Goal: Find specific page/section: Find specific page/section

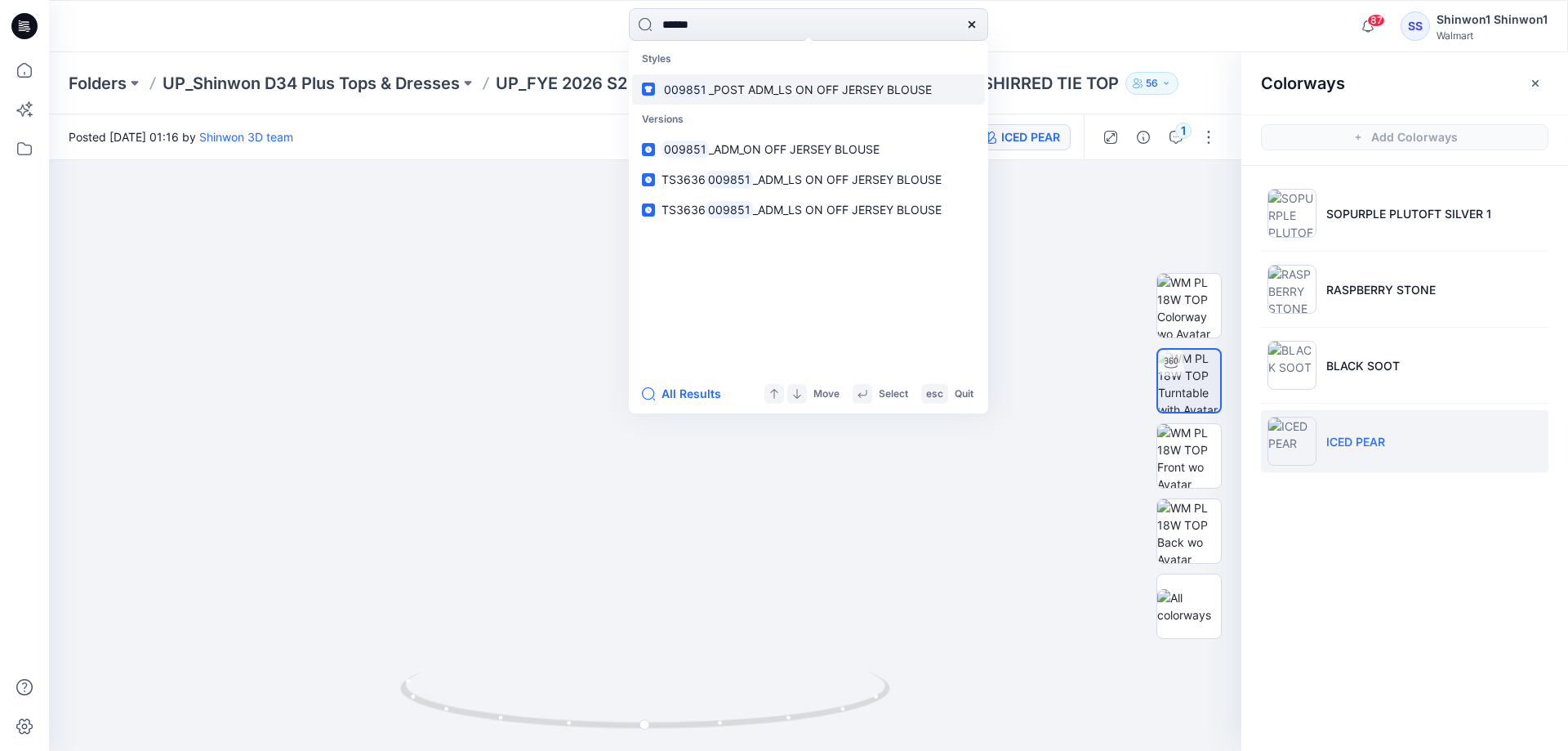
type input "******"
click at [871, 98] on link "009851 _POST ADM_LS ON OFF JERSEY BLOUSE" at bounding box center [809, 90] width 353 height 30
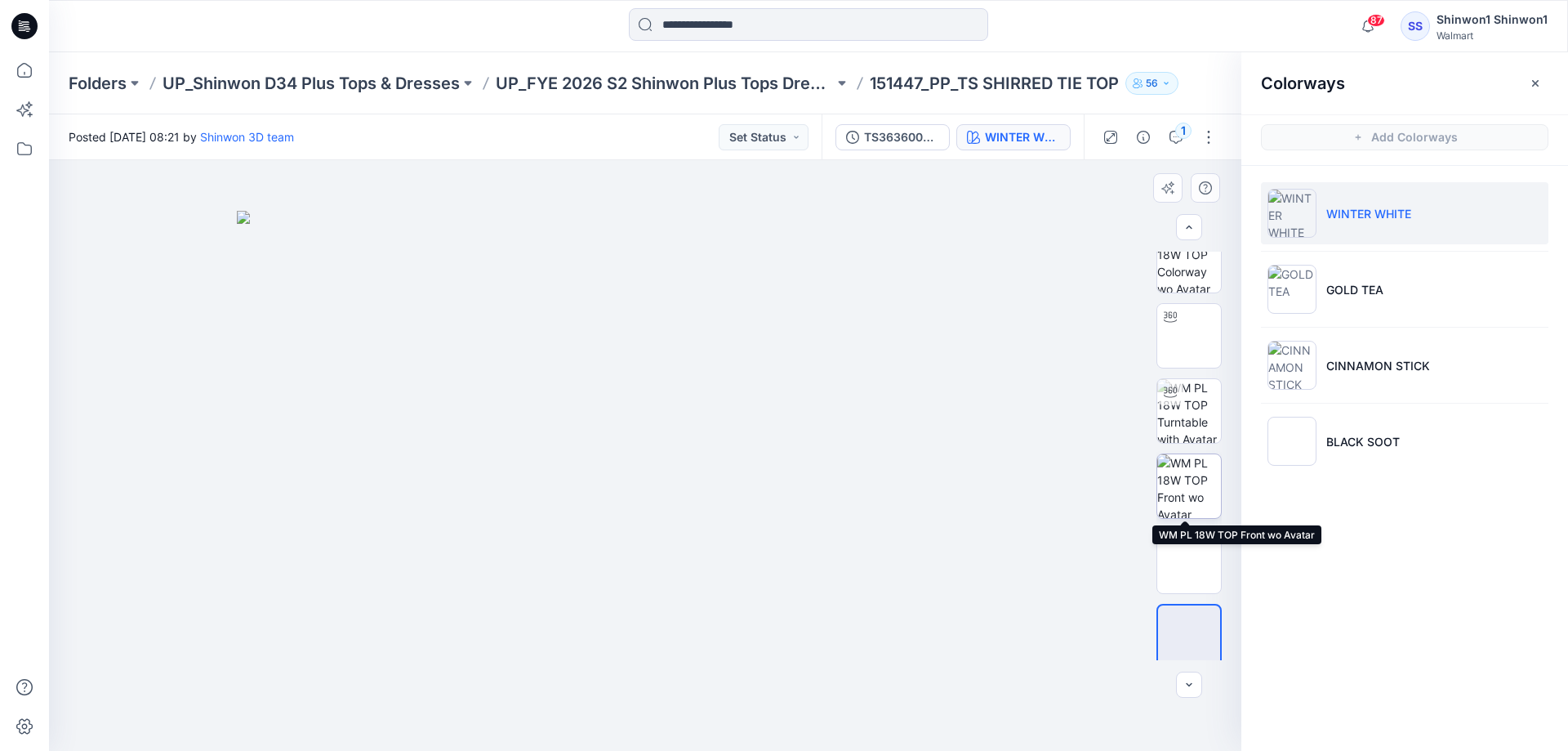
scroll to position [33, 0]
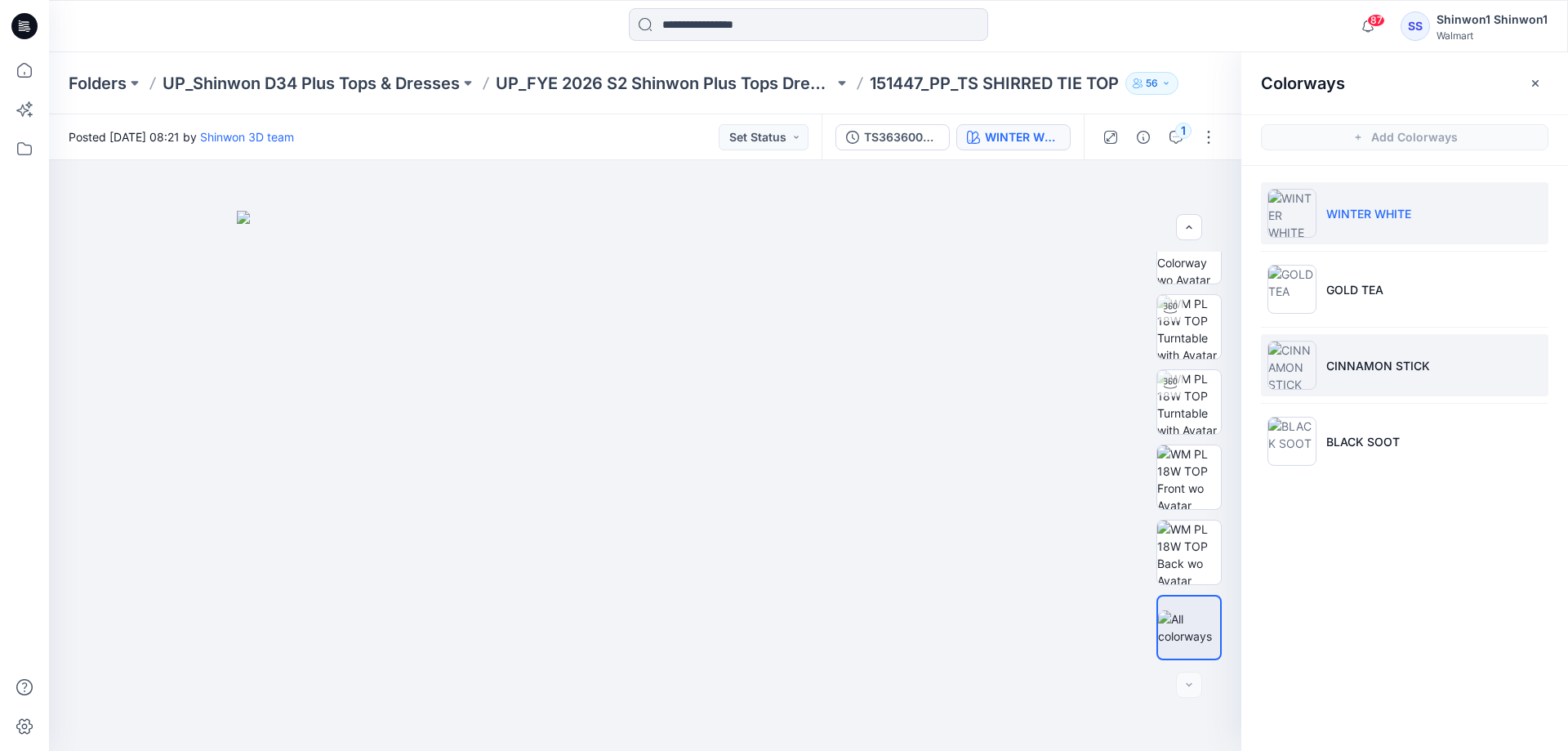
click at [1378, 352] on li "CINNAMON STICK" at bounding box center [1404, 365] width 288 height 62
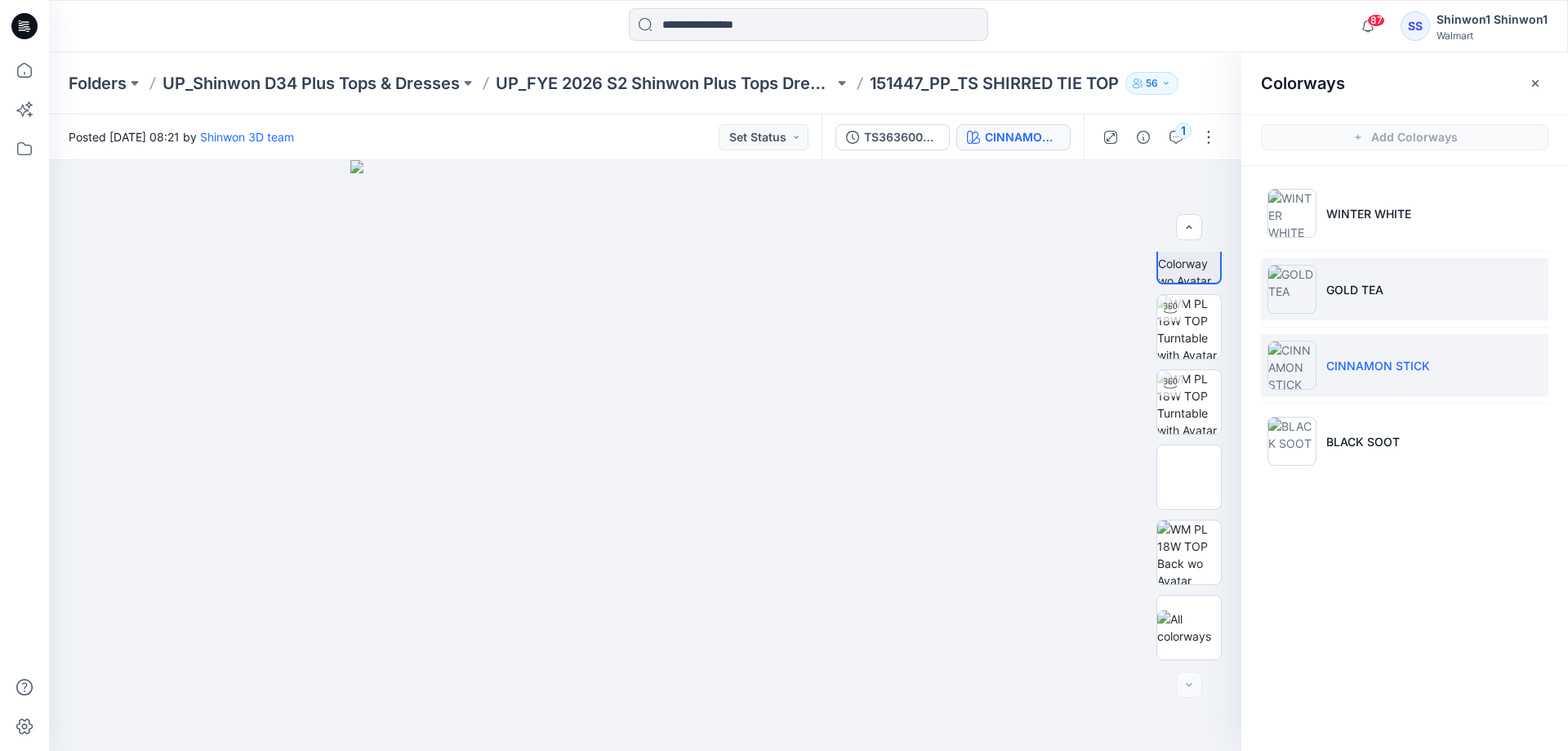
click at [1378, 286] on p "GOLD TEA" at bounding box center [1355, 289] width 57 height 17
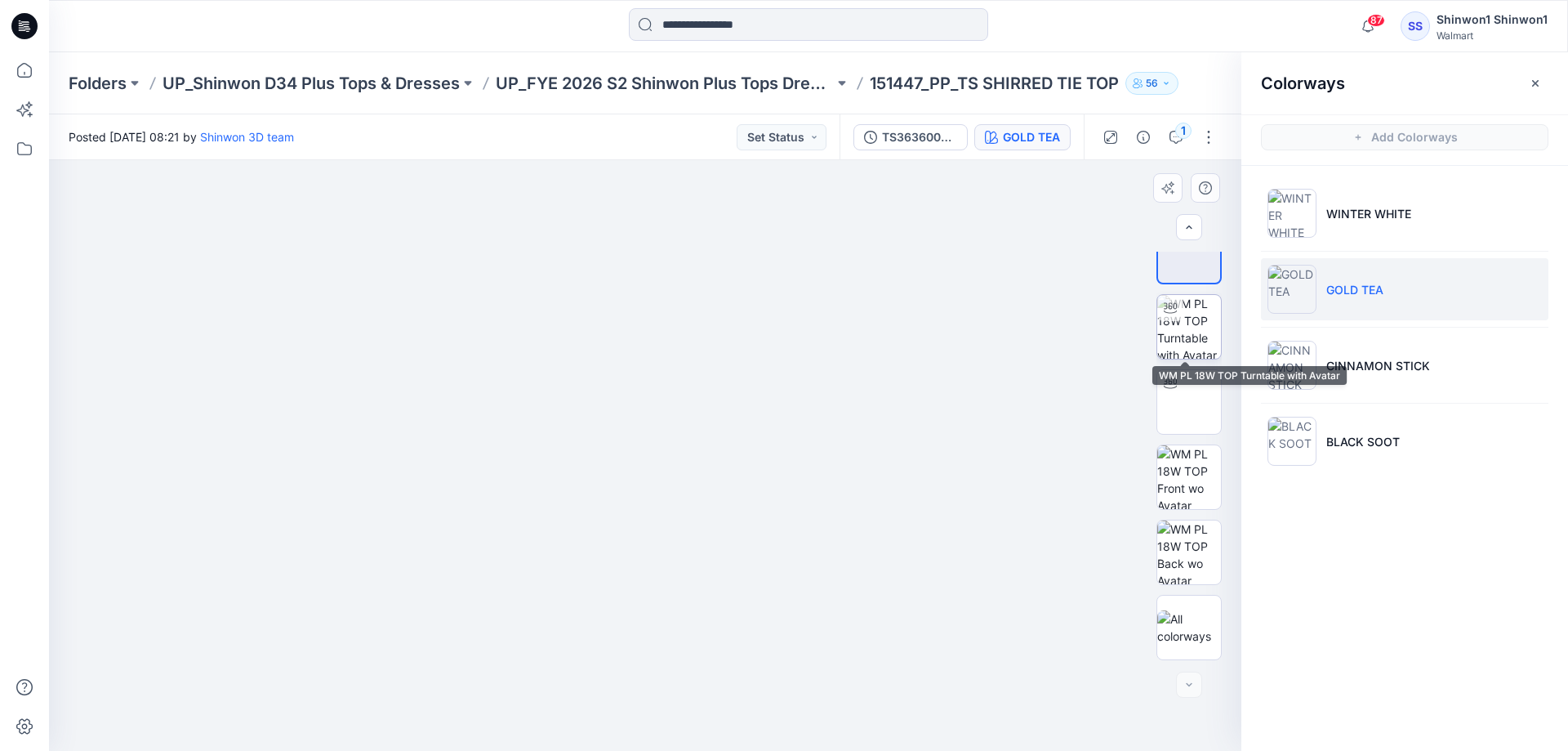
click at [1206, 353] on img at bounding box center [1190, 326] width 64 height 64
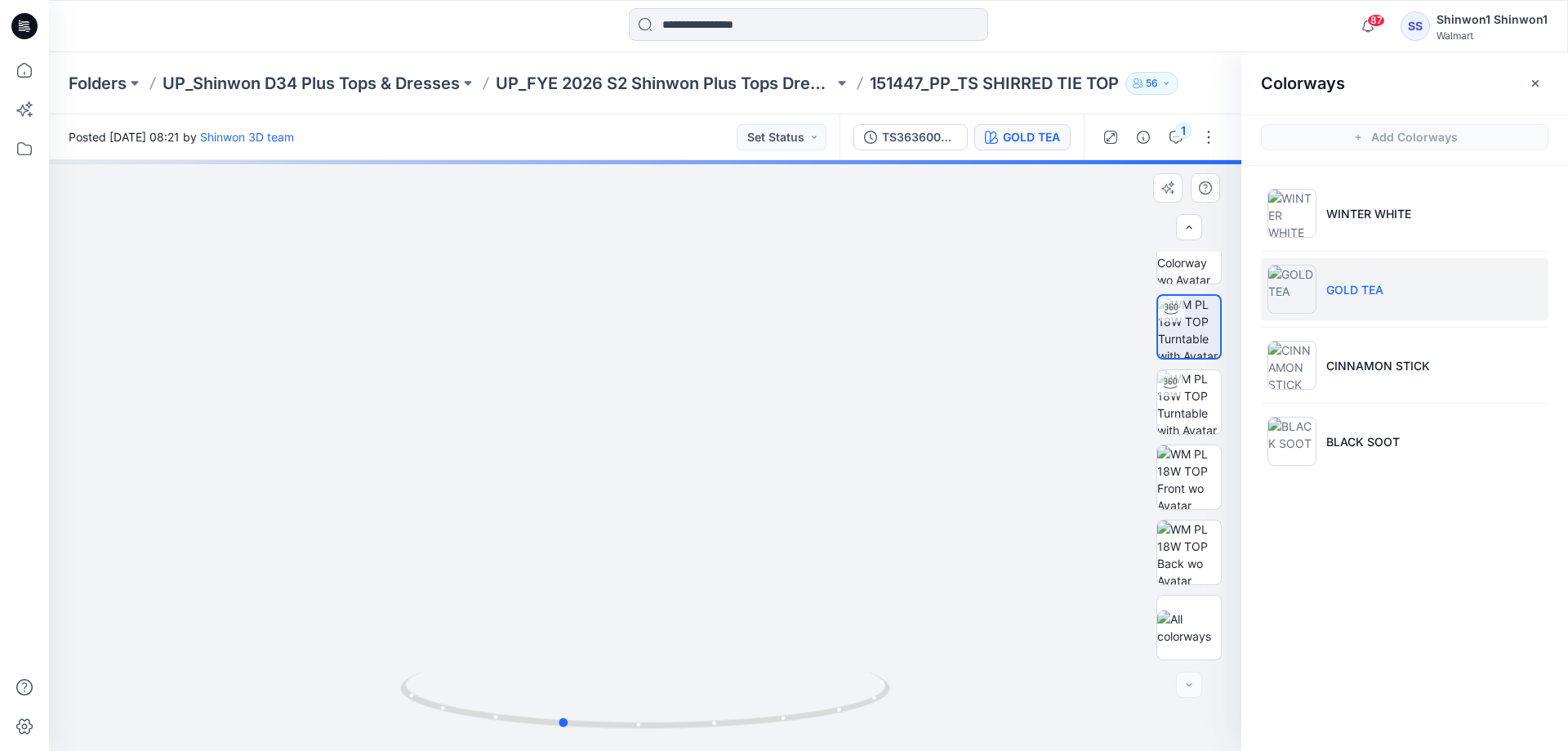
drag, startPoint x: 812, startPoint y: 466, endPoint x: 728, endPoint y: 469, distance: 84.1
click at [728, 469] on div at bounding box center [645, 456] width 1193 height 591
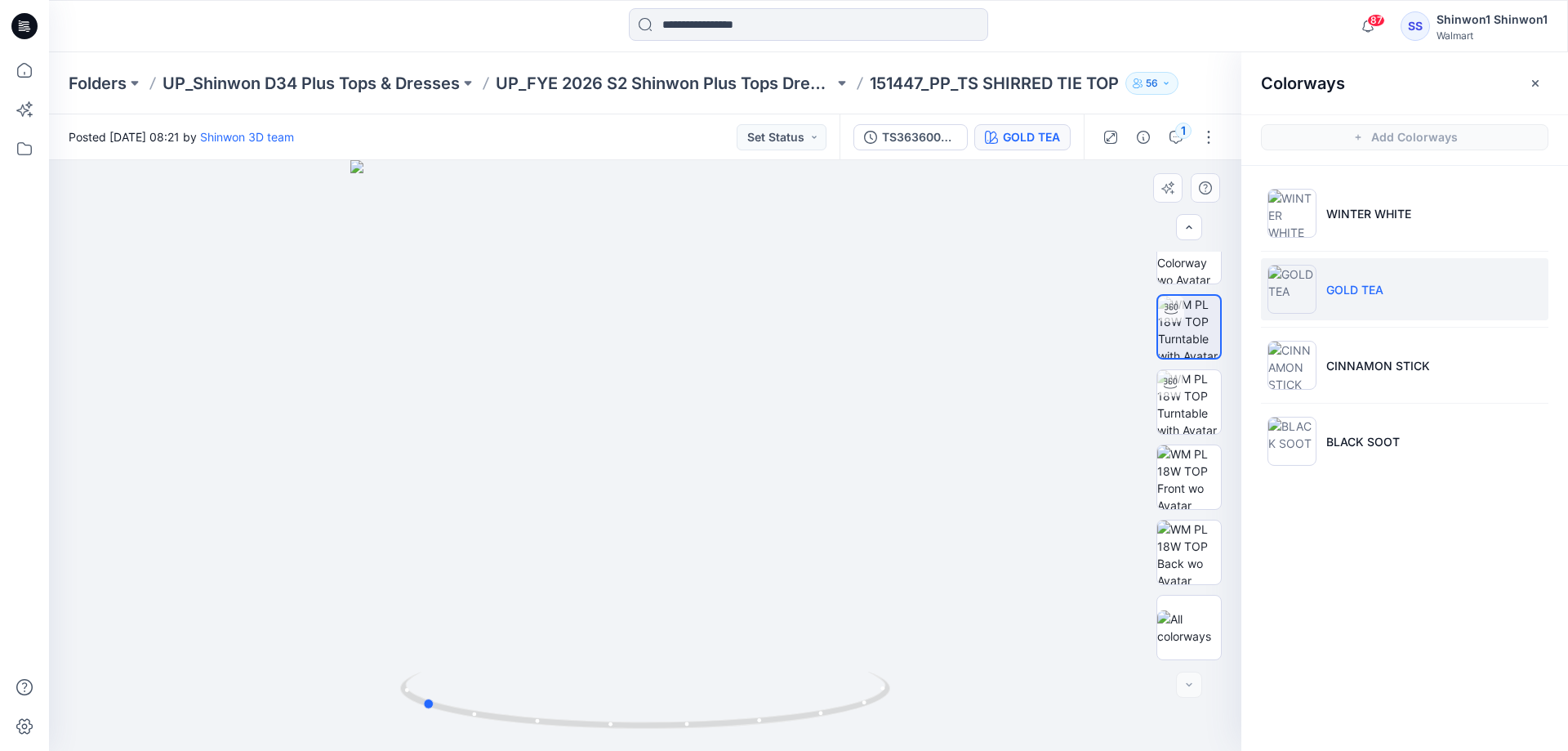
drag, startPoint x: 877, startPoint y: 459, endPoint x: 721, endPoint y: 467, distance: 156.2
click at [722, 468] on div at bounding box center [645, 456] width 1193 height 591
drag, startPoint x: 876, startPoint y: 464, endPoint x: 778, endPoint y: 468, distance: 98.1
click at [778, 468] on div at bounding box center [645, 456] width 1193 height 591
drag, startPoint x: 874, startPoint y: 468, endPoint x: 697, endPoint y: 469, distance: 177.0
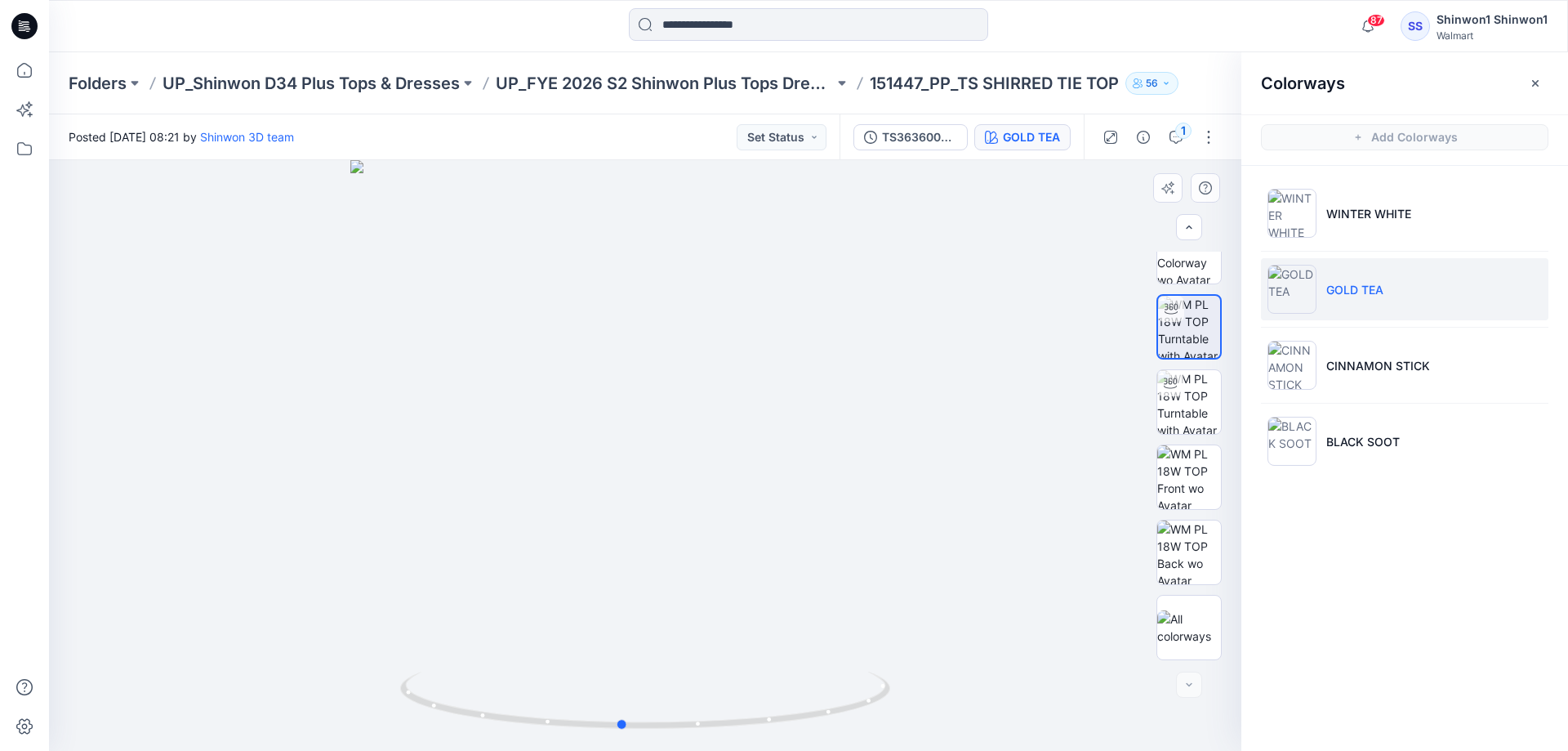
click at [697, 469] on div at bounding box center [645, 456] width 1193 height 591
click at [443, 81] on p "UP_Shinwon D34 Plus Tops & Dresses" at bounding box center [311, 83] width 297 height 23
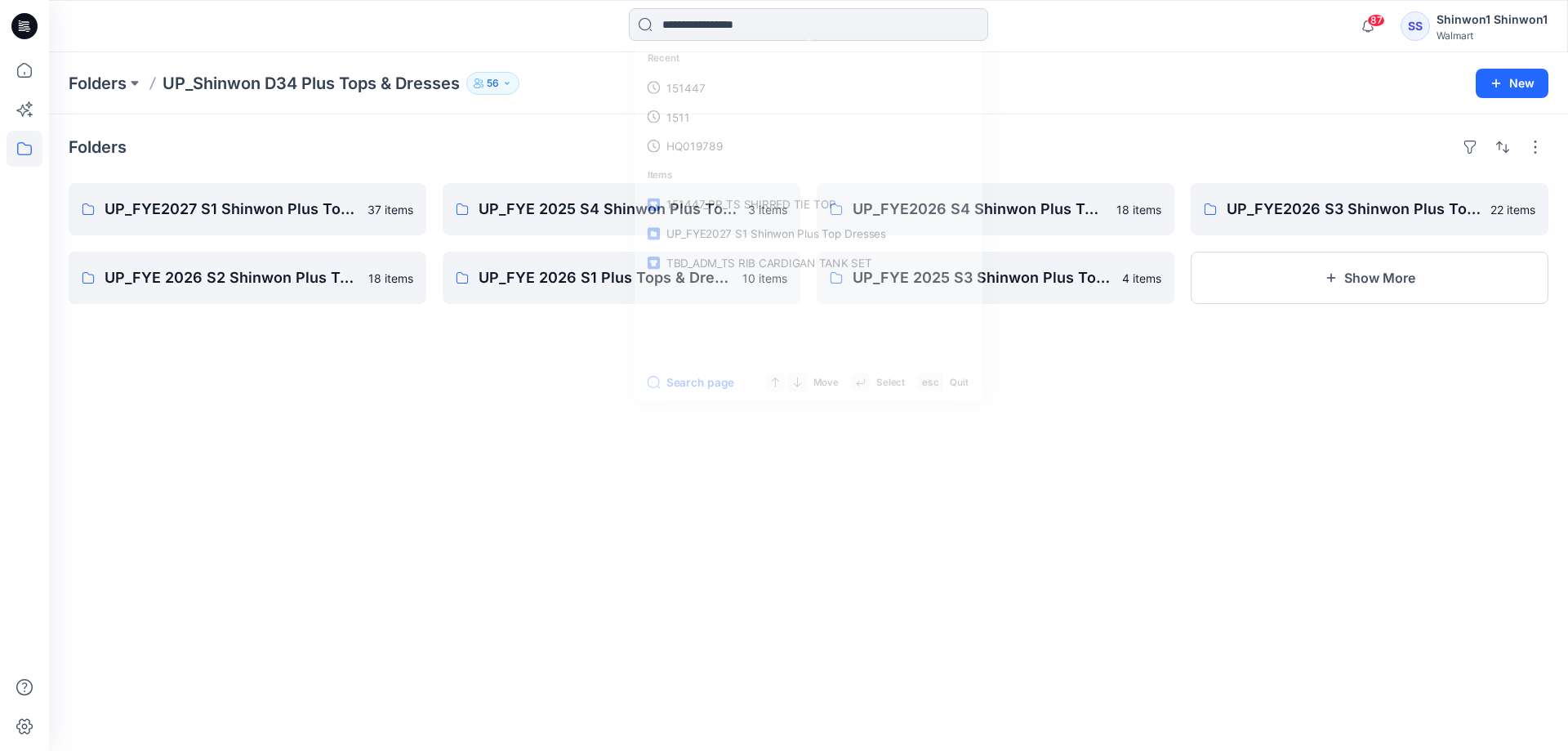
click at [745, 26] on input at bounding box center [809, 24] width 359 height 33
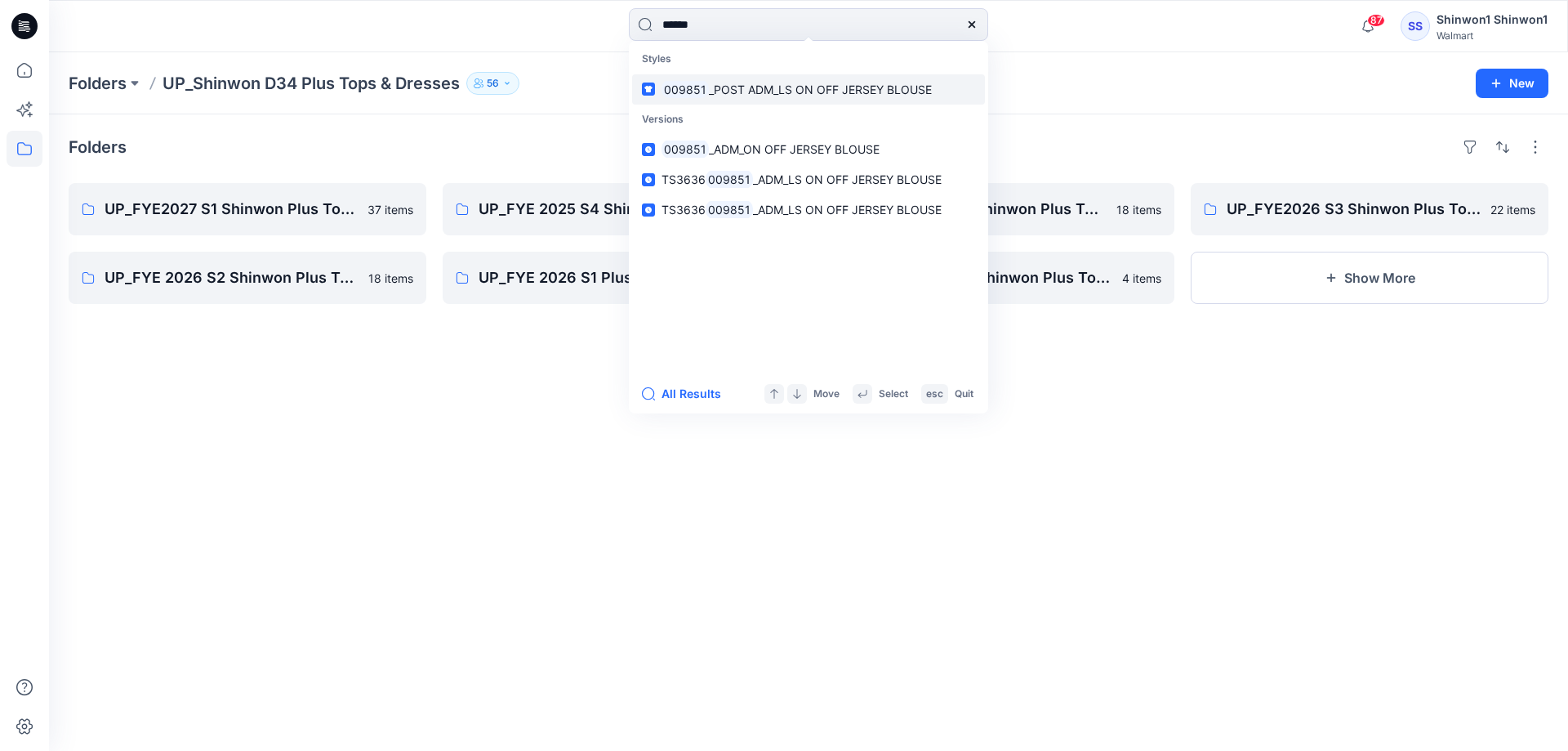
type input "******"
click at [772, 83] on span "_POST ADM_LS ON OFF JERSEY BLOUSE" at bounding box center [820, 89] width 223 height 14
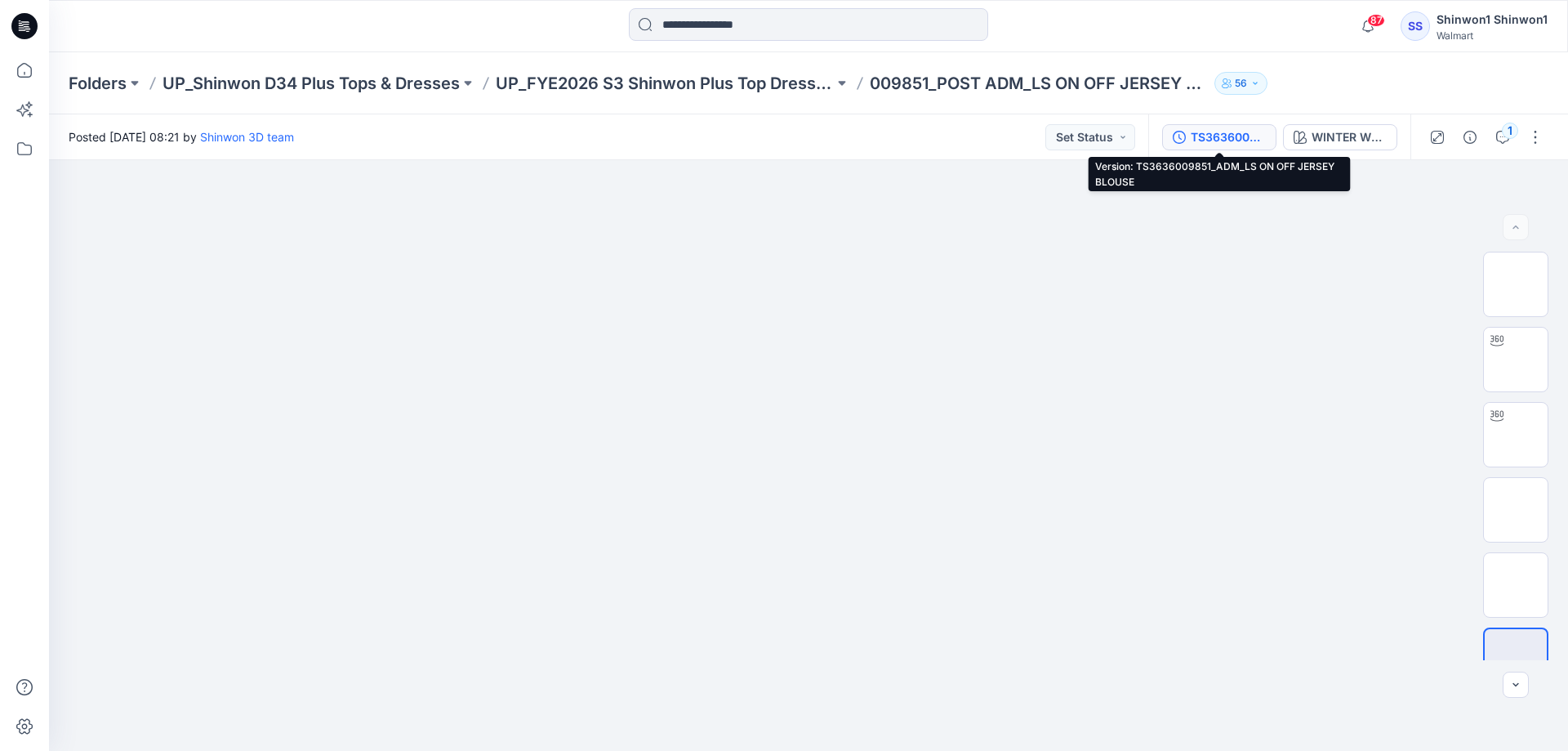
click at [1223, 144] on div "TS3636009851_ADM_LS ON OFF JERSEY BLOUSE" at bounding box center [1229, 137] width 76 height 18
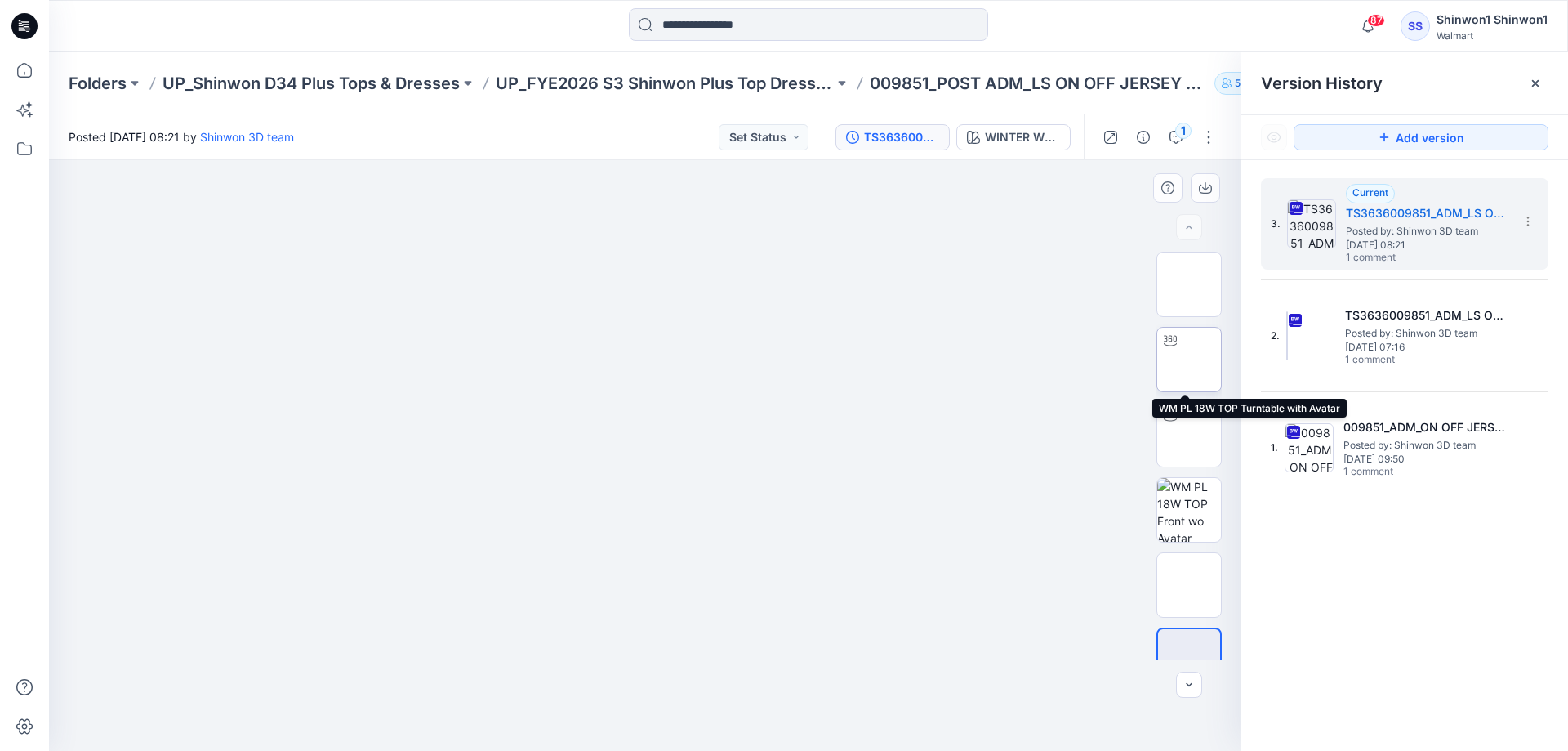
click at [1159, 326] on div at bounding box center [1190, 359] width 65 height 65
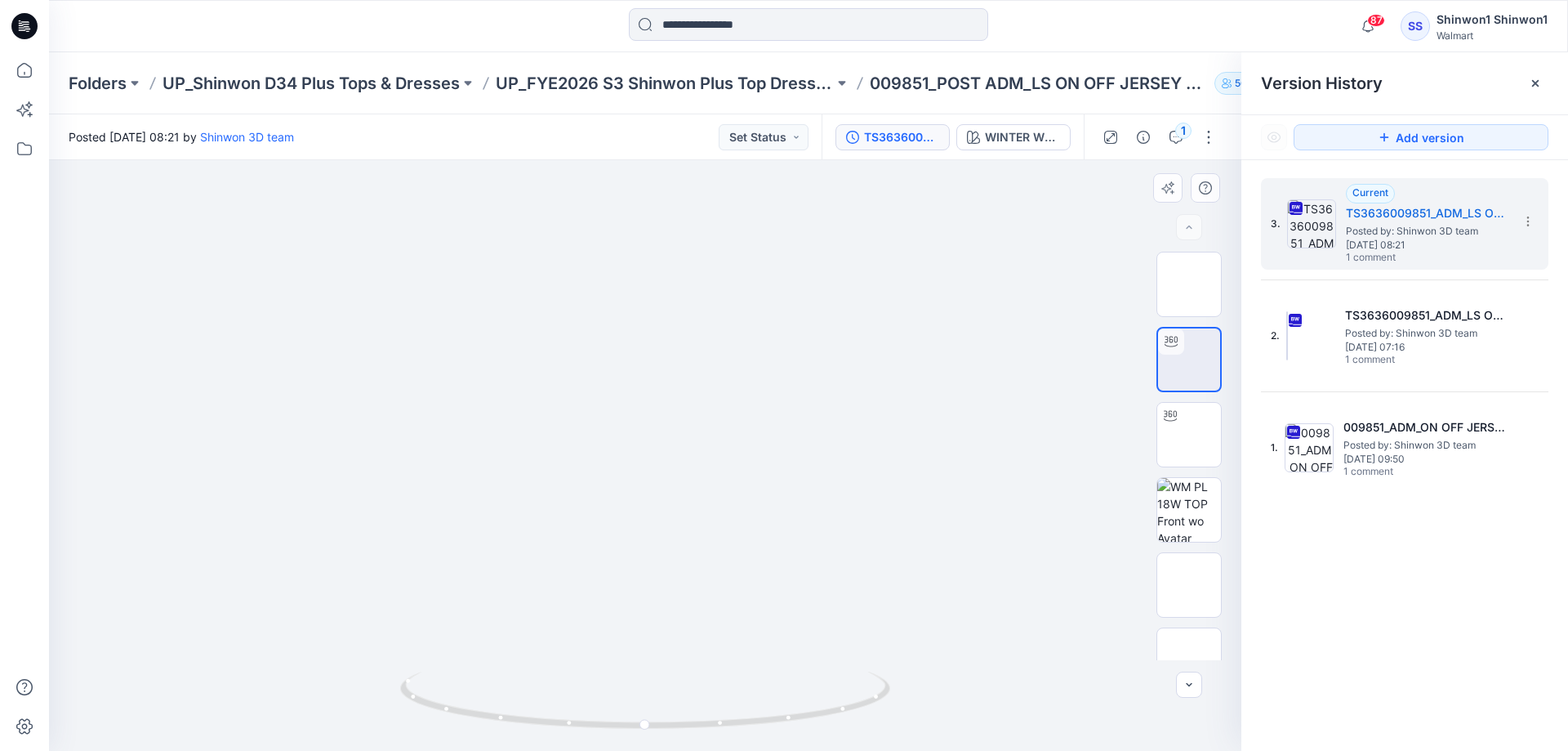
drag, startPoint x: 734, startPoint y: 326, endPoint x: 734, endPoint y: 396, distance: 70.0
